Goal: Information Seeking & Learning: Learn about a topic

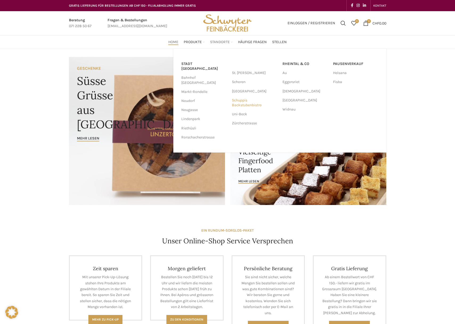
click at [248, 102] on link "Schuppis Backstubenbistro" at bounding box center [254, 103] width 45 height 14
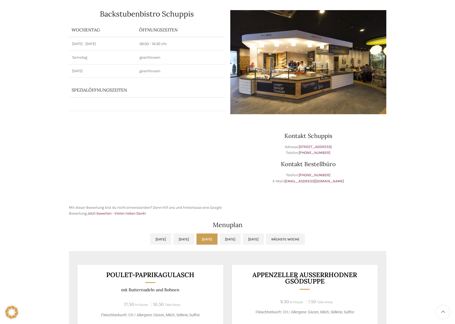
scroll to position [172, 0]
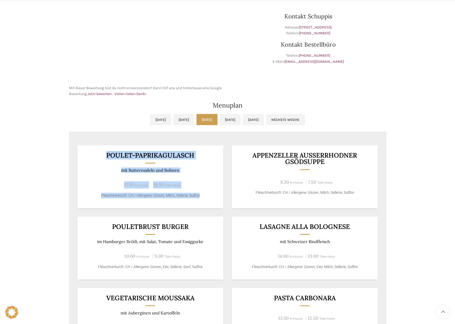
drag, startPoint x: 101, startPoint y: 147, endPoint x: 200, endPoint y: 202, distance: 113.8
click at [200, 202] on div "Poulet-Paprikagulasch mit Butternudeln und Bohnen 17.50 In-House 16.50 Take-Awa…" at bounding box center [150, 176] width 146 height 63
drag, startPoint x: 213, startPoint y: 201, endPoint x: 98, endPoint y: 155, distance: 123.2
click at [98, 155] on div "Poulet-Paprikagulasch mit Butternudeln und Bohnen 17.50 In-House 16.50 Take-Awa…" at bounding box center [150, 176] width 146 height 63
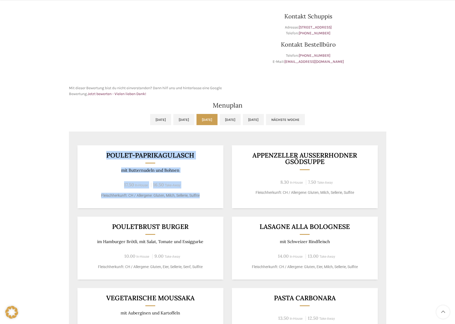
click at [98, 155] on h3 "Poulet-Paprikagulasch" at bounding box center [150, 155] width 133 height 7
drag, startPoint x: 102, startPoint y: 151, endPoint x: 208, endPoint y: 202, distance: 117.2
click at [208, 202] on div "Poulet-Paprikagulasch mit Butternudeln und Bohnen 17.50 In-House 16.50 Take-Awa…" at bounding box center [150, 176] width 146 height 63
drag, startPoint x: 210, startPoint y: 202, endPoint x: 115, endPoint y: 160, distance: 104.3
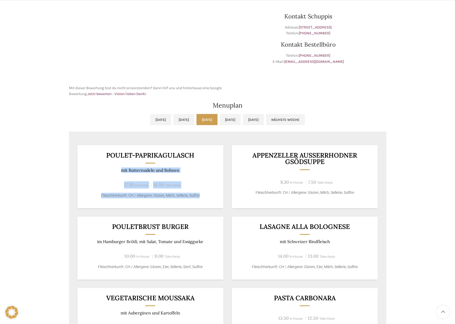
click at [115, 160] on div "Poulet-Paprikagulasch mit Butternudeln und Bohnen 17.50 In-House 16.50 Take-Awa…" at bounding box center [150, 176] width 146 height 63
click at [119, 179] on div "Poulet-Paprikagulasch mit Butternudeln und Bohnen 17.50 In-House 16.50 Take-Awa…" at bounding box center [150, 176] width 146 height 63
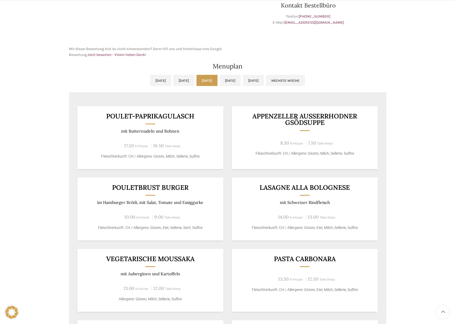
scroll to position [246, 0]
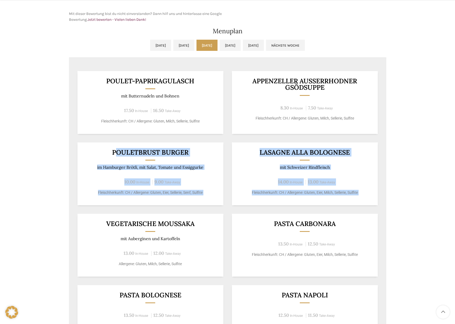
drag, startPoint x: 117, startPoint y: 152, endPoint x: 214, endPoint y: 210, distance: 112.8
click at [214, 210] on div "Poulet-Paprikagulasch mit Butternudeln und Bohnen 17.50 In-House 16.50 Take-Awa…" at bounding box center [227, 205] width 317 height 284
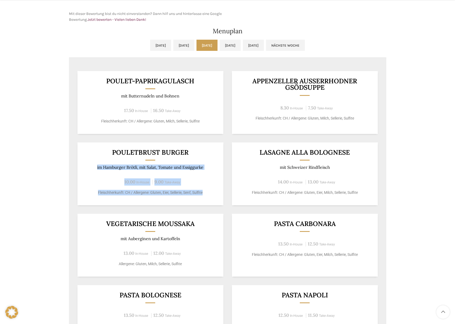
drag, startPoint x: 212, startPoint y: 205, endPoint x: 109, endPoint y: 157, distance: 113.1
click at [109, 157] on div "Pouletbrust Burger im Hamburger Brötli, mit Salat, Tomate und Essiggurke 10.00 …" at bounding box center [150, 173] width 146 height 63
drag, startPoint x: 114, startPoint y: 149, endPoint x: 205, endPoint y: 196, distance: 102.7
click at [205, 196] on div "Pouletbrust Burger im Hamburger Brötli, mit Salat, Tomate und Essiggurke 10.00 …" at bounding box center [150, 173] width 146 height 63
click at [214, 197] on div "Pouletbrust Burger im Hamburger Brötli, mit Salat, Tomate und Essiggurke 10.00 …" at bounding box center [150, 173] width 146 height 63
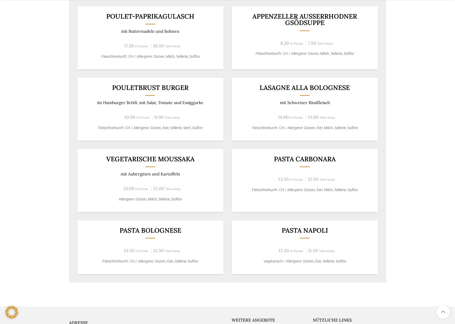
scroll to position [332, 0]
